Goal: Check status

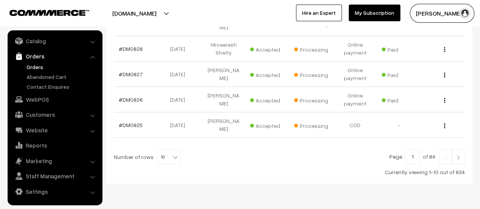
scroll to position [299, 0]
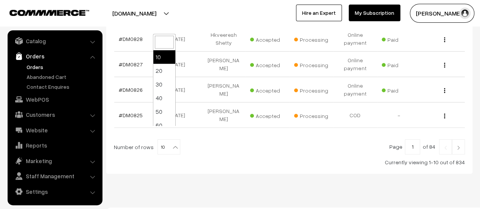
click at [166, 140] on span "10" at bounding box center [169, 147] width 22 height 15
select select "20"
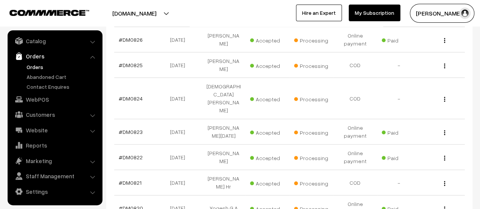
scroll to position [349, 0]
click at [127, 179] on link "#DM0821" at bounding box center [130, 182] width 23 height 6
